Goal: Transaction & Acquisition: Obtain resource

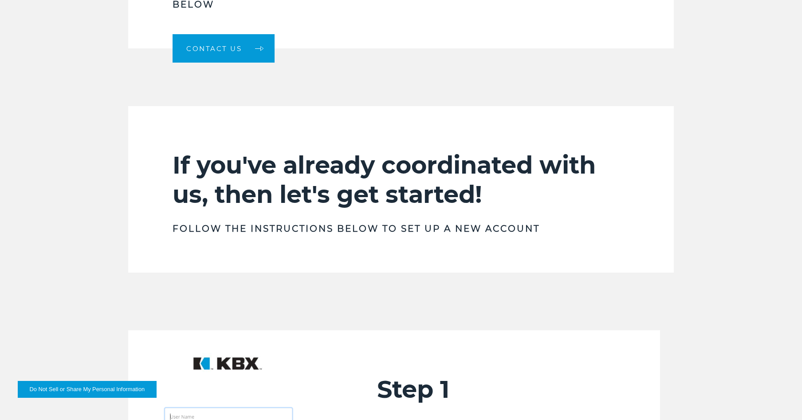
scroll to position [710, 0]
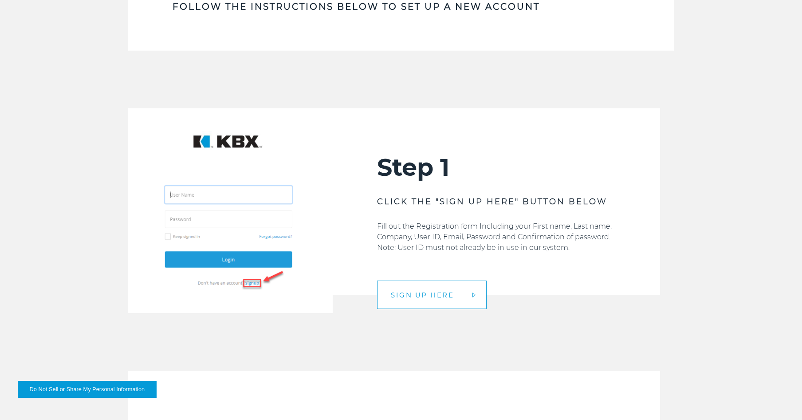
click at [437, 299] on link "SIGN UP HERE" at bounding box center [432, 294] width 110 height 28
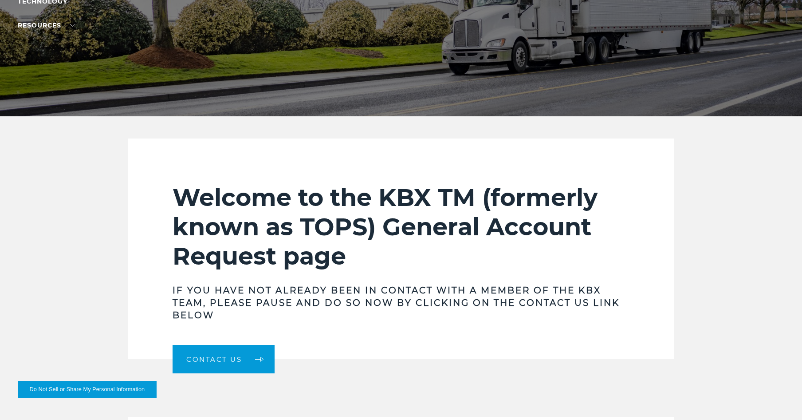
scroll to position [310, 0]
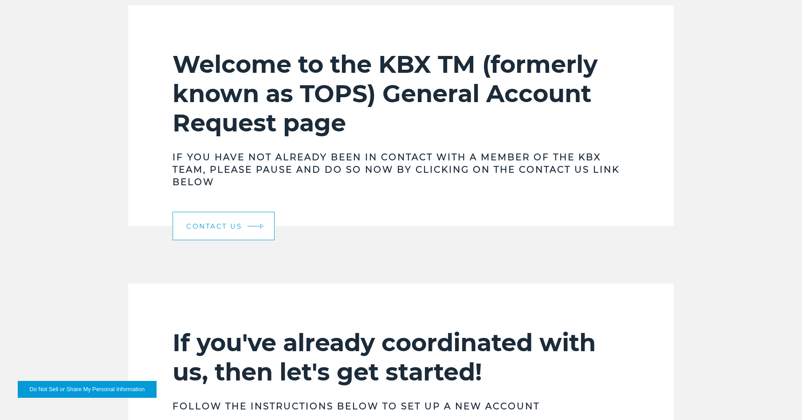
click at [223, 227] on span "Contact Us" at bounding box center [213, 226] width 55 height 7
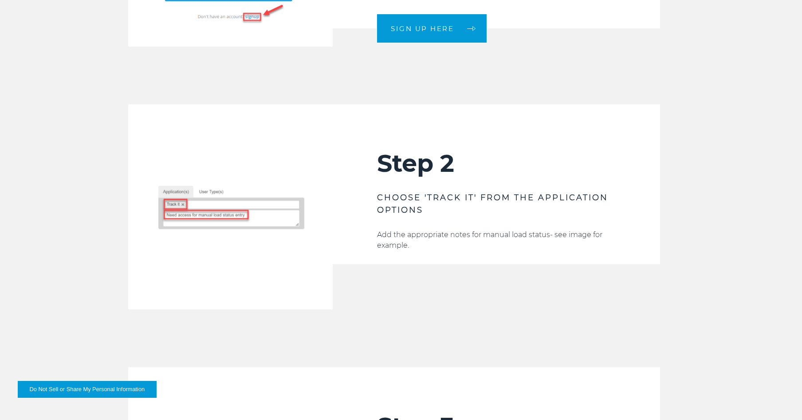
scroll to position [931, 0]
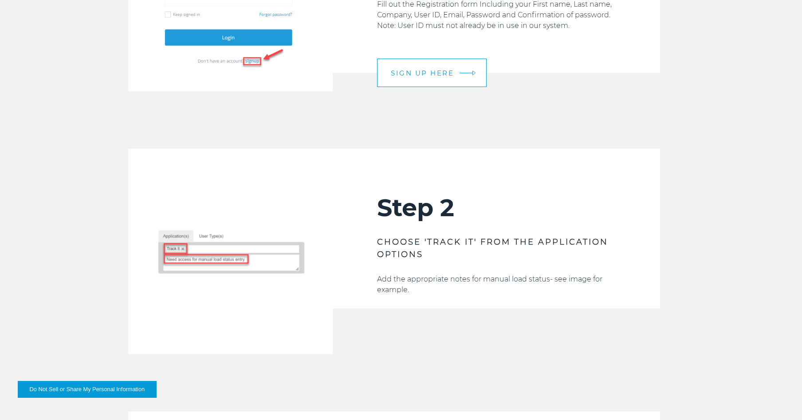
click at [429, 72] on span "SIGN UP HERE" at bounding box center [422, 73] width 63 height 7
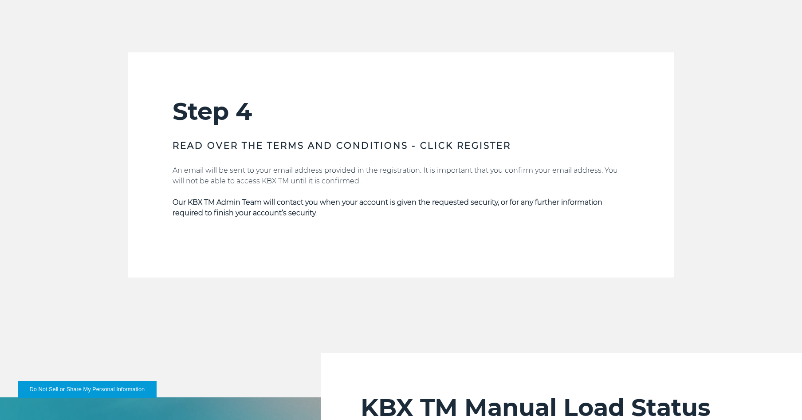
scroll to position [1818, 0]
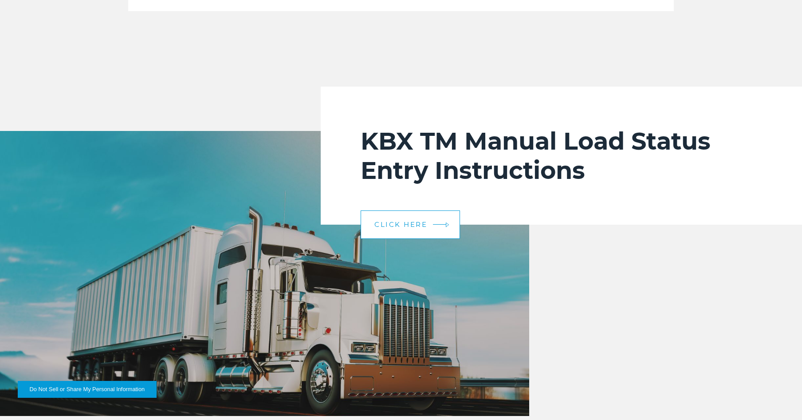
click at [392, 229] on link "CLICK HERE" at bounding box center [410, 224] width 99 height 28
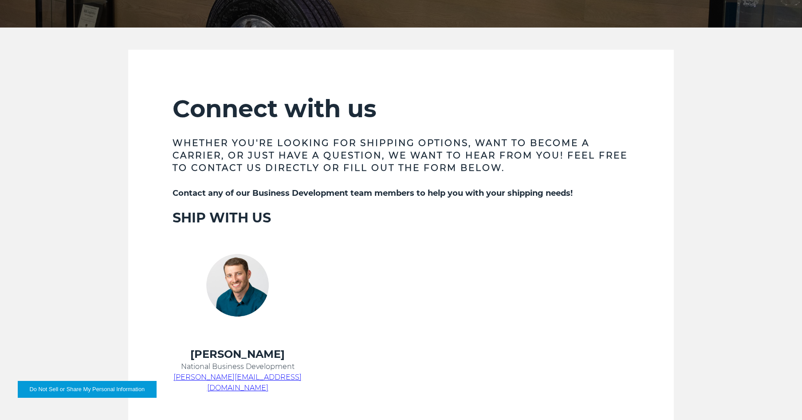
scroll to position [44, 0]
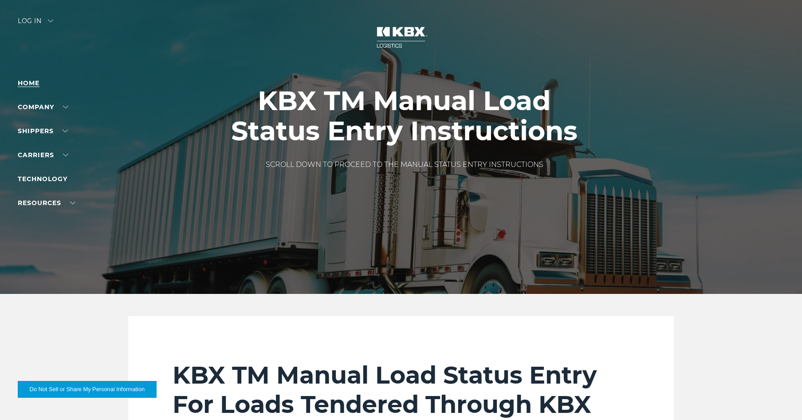
click at [25, 83] on link "Home" at bounding box center [29, 83] width 22 height 8
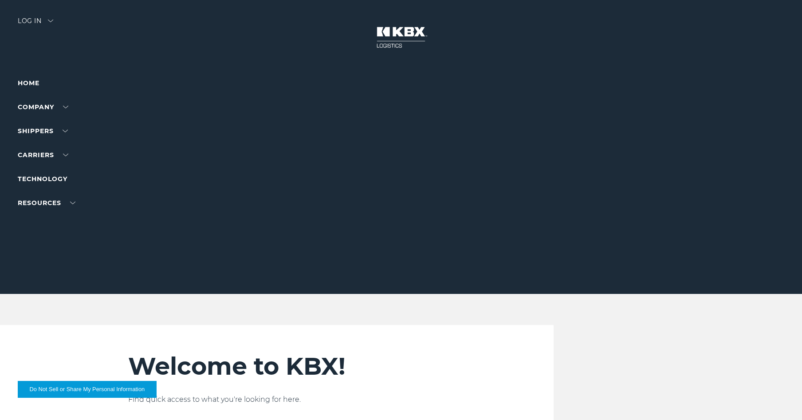
scroll to position [355, 0]
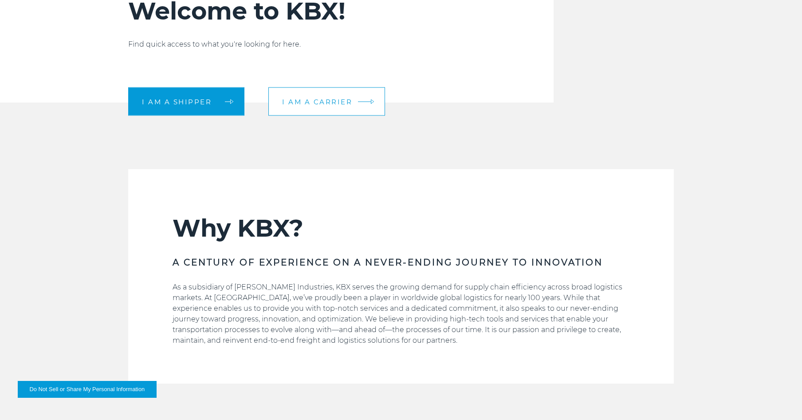
click at [333, 106] on link "I am a carrier" at bounding box center [326, 101] width 117 height 28
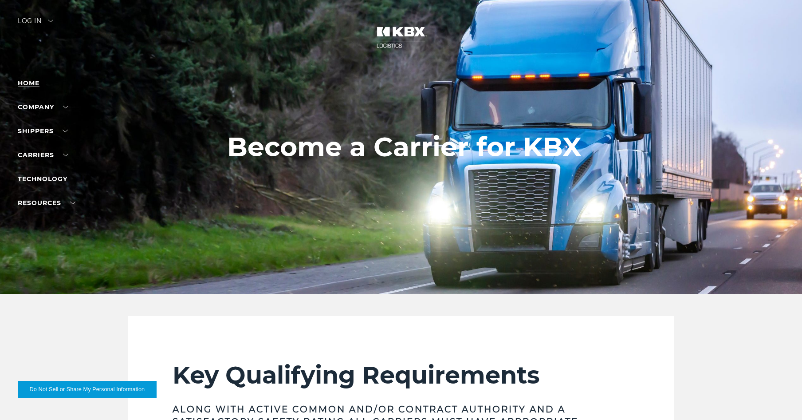
click at [27, 82] on link "Home" at bounding box center [29, 83] width 22 height 8
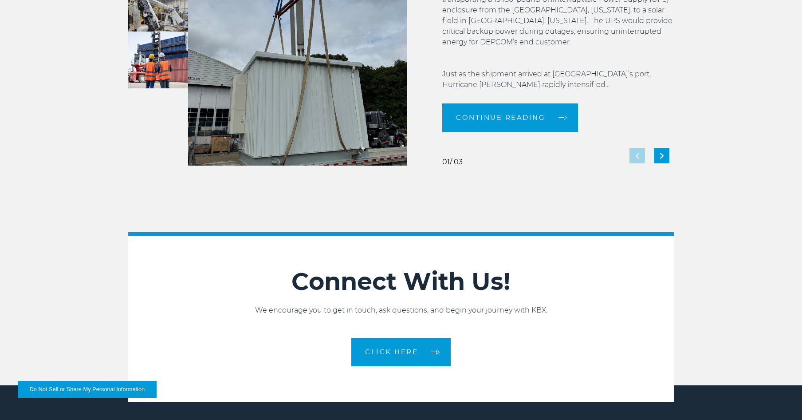
scroll to position [1974, 0]
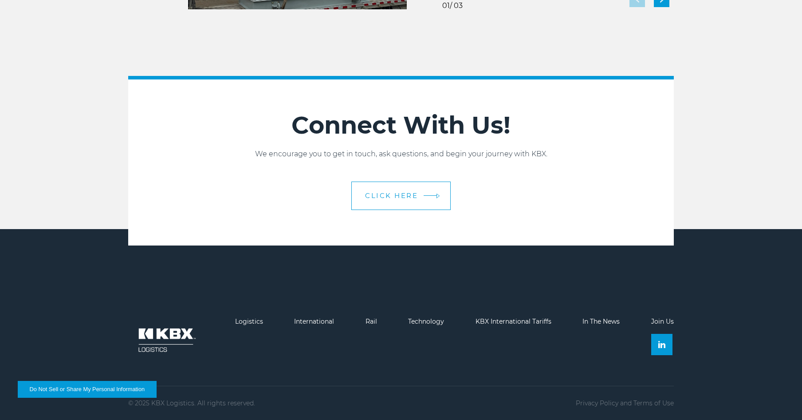
click at [377, 200] on link "CLICK HERE" at bounding box center [400, 195] width 99 height 28
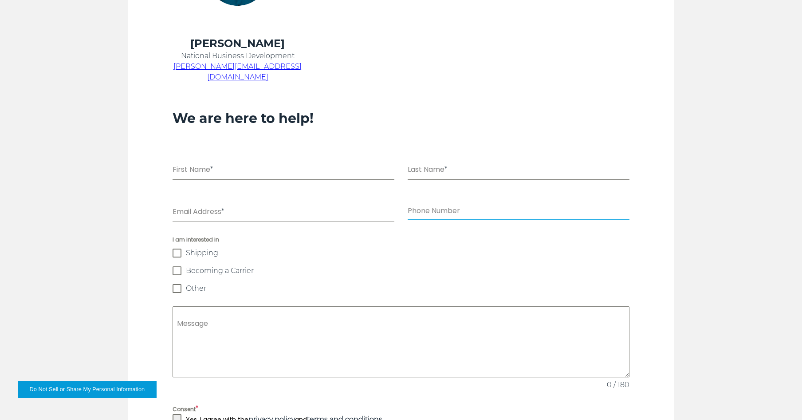
scroll to position [843, 0]
